Goal: Task Accomplishment & Management: Use online tool/utility

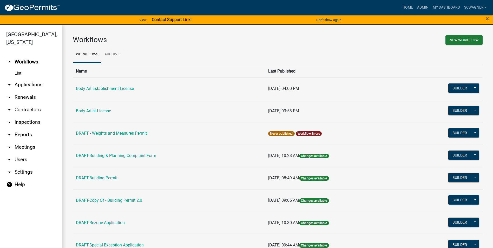
click at [37, 86] on link "arrow_drop_down Applications" at bounding box center [31, 85] width 62 height 12
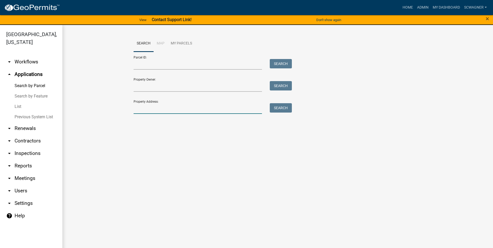
click at [138, 110] on input "Property Address:" at bounding box center [198, 108] width 129 height 11
click at [284, 108] on button "Search" at bounding box center [281, 107] width 22 height 9
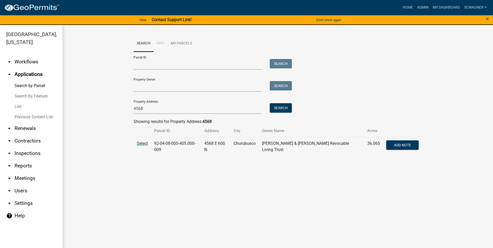
click at [141, 143] on span "Select" at bounding box center [142, 143] width 11 height 5
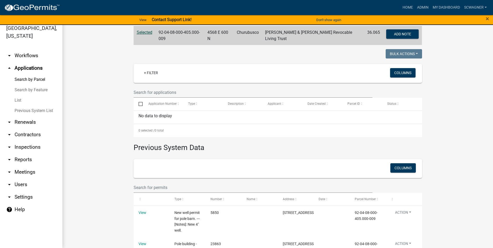
scroll to position [5, 0]
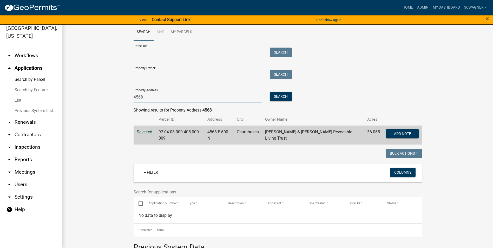
click at [153, 98] on input "4568" at bounding box center [198, 97] width 129 height 11
type input "4"
type input "9586"
click at [273, 96] on button "Search" at bounding box center [281, 96] width 22 height 9
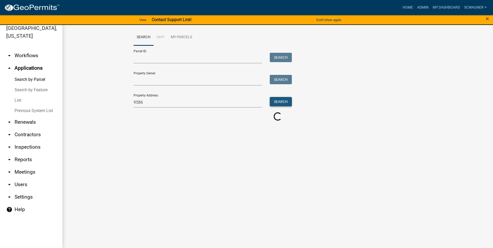
scroll to position [0, 0]
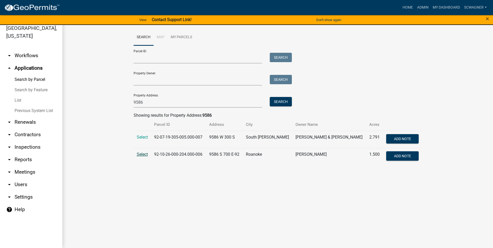
click at [143, 153] on span "Select" at bounding box center [142, 154] width 11 height 5
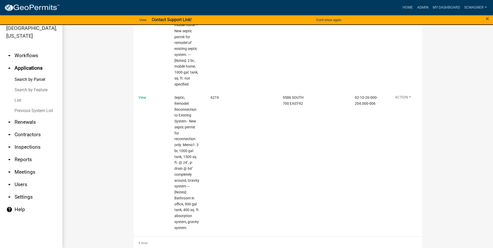
scroll to position [650, 0]
